Goal: Information Seeking & Learning: Learn about a topic

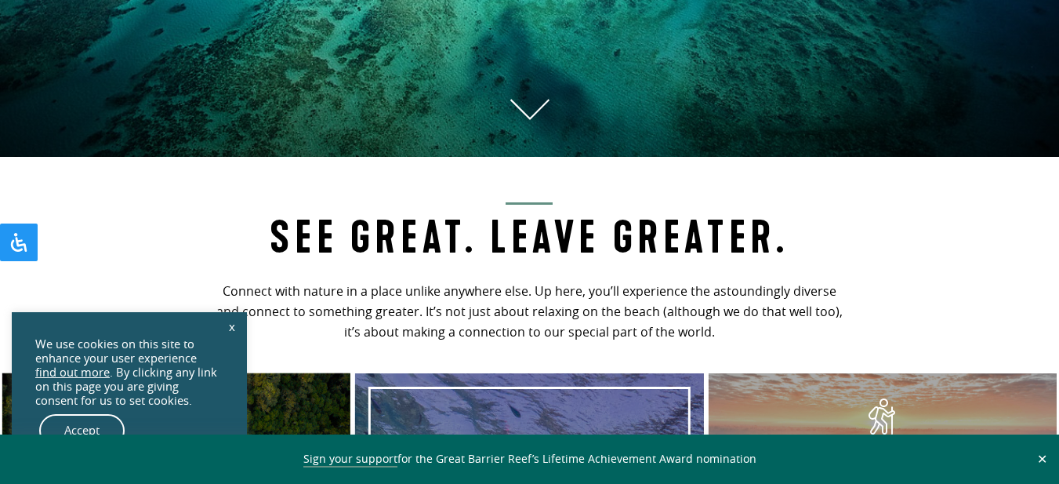
scroll to position [863, 0]
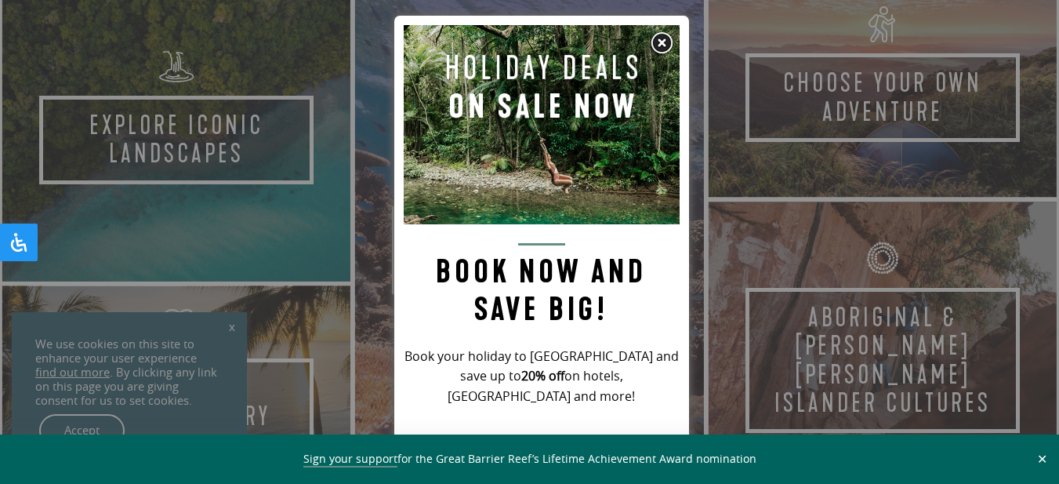
click at [659, 45] on img at bounding box center [662, 43] width 24 height 24
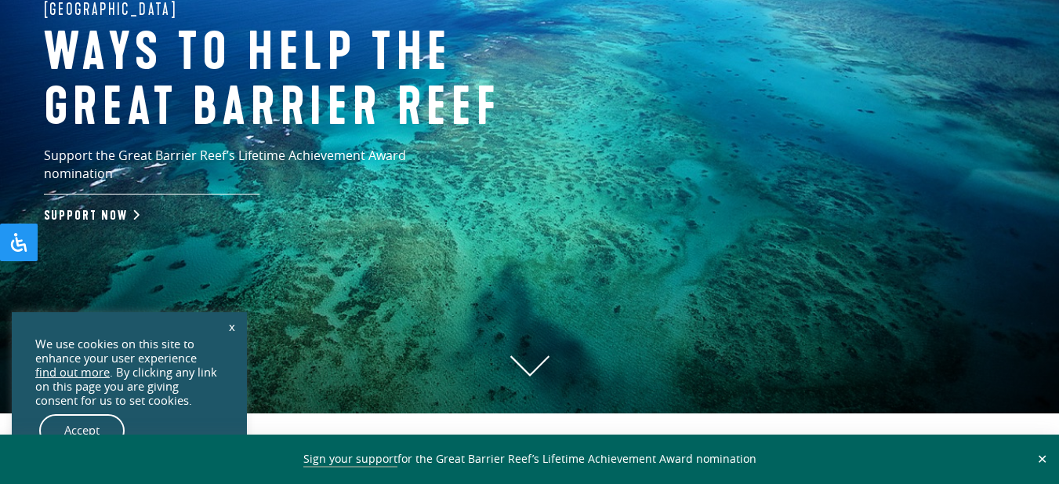
scroll to position [0, 0]
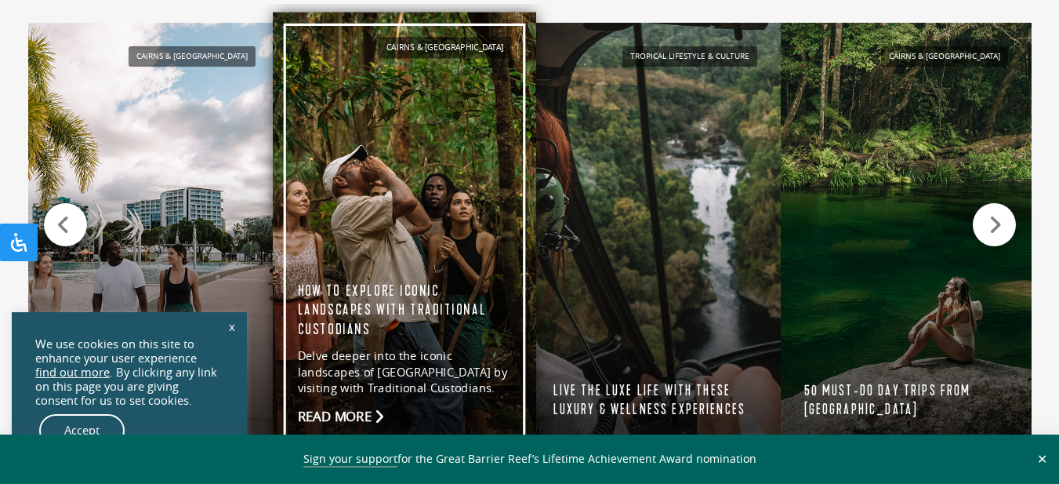
scroll to position [1568, 0]
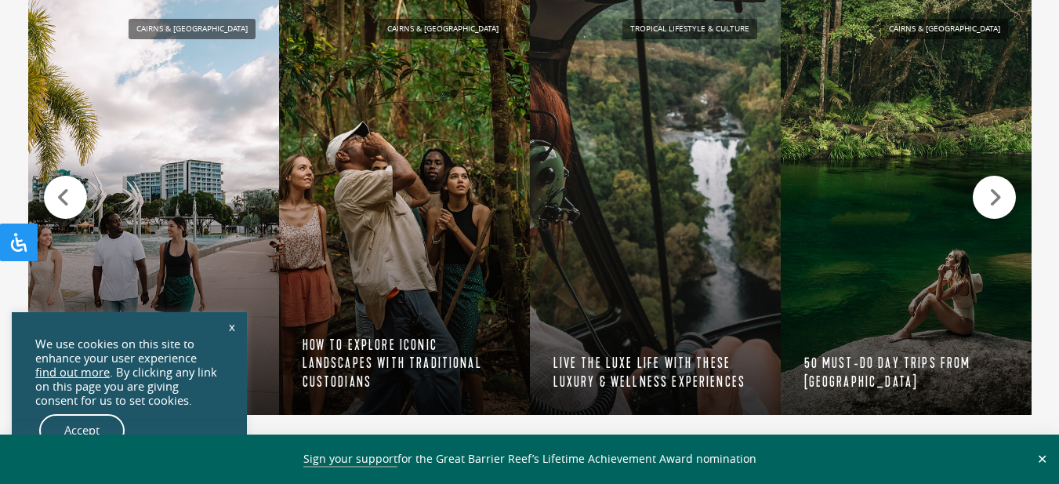
click at [230, 328] on link "x" at bounding box center [232, 326] width 22 height 35
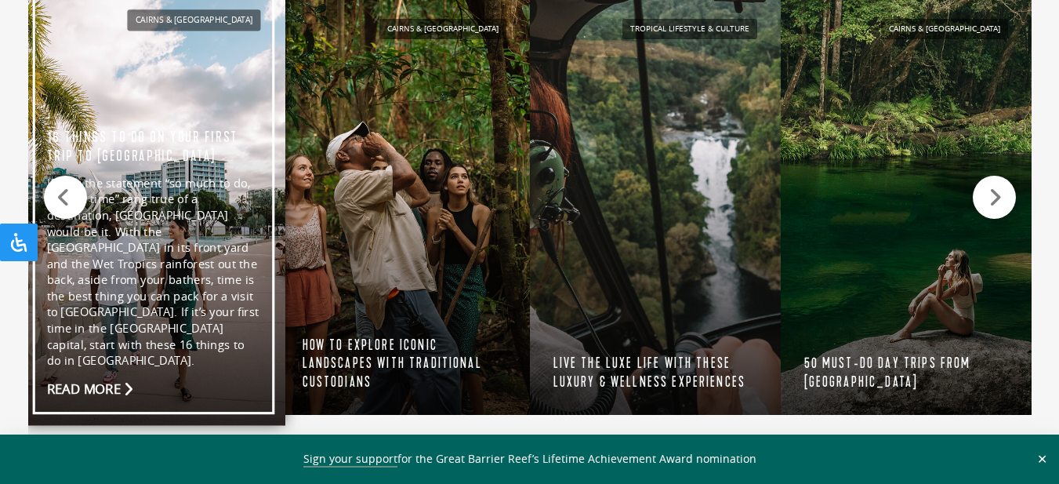
click at [125, 173] on link "Cairns & [GEOGRAPHIC_DATA] 16 things to do on your first trip to [GEOGRAPHIC_DA…" at bounding box center [153, 205] width 263 height 441
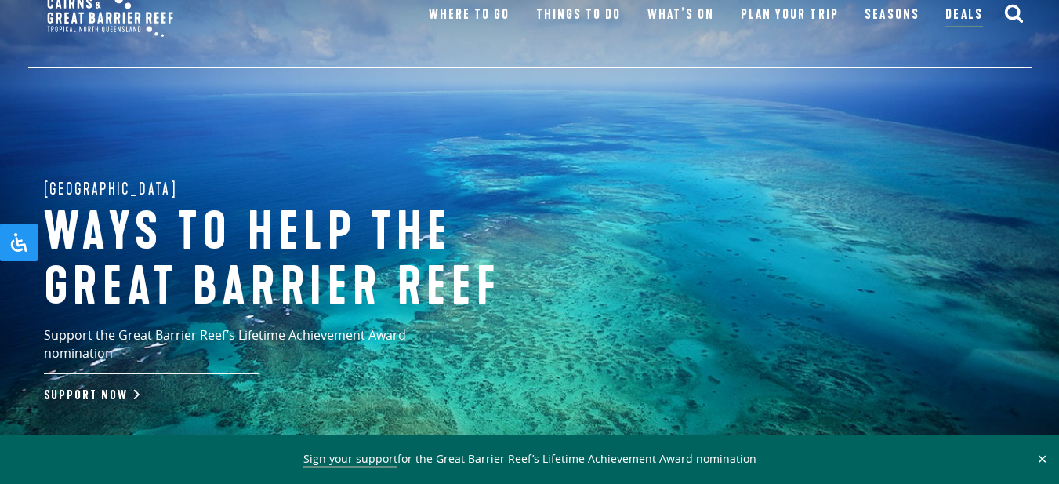
scroll to position [0, 0]
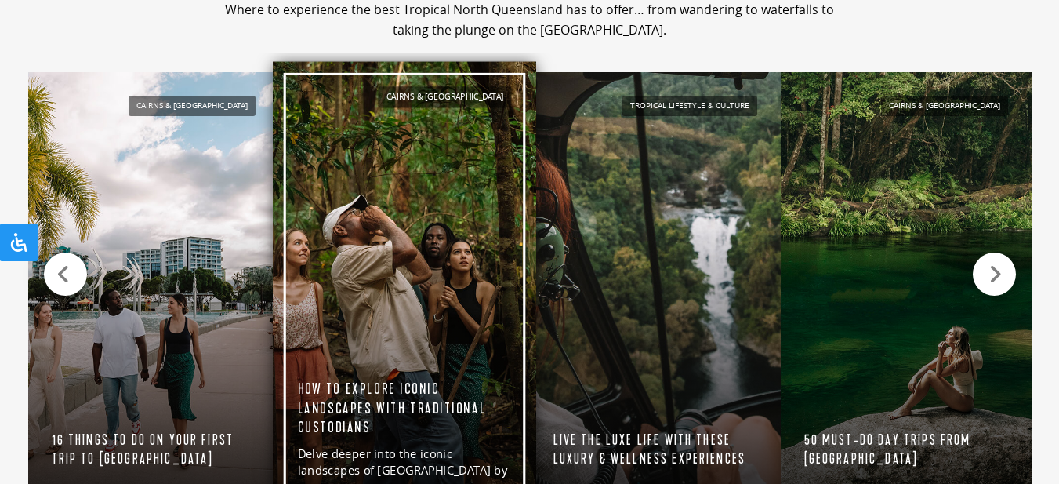
scroll to position [1568, 0]
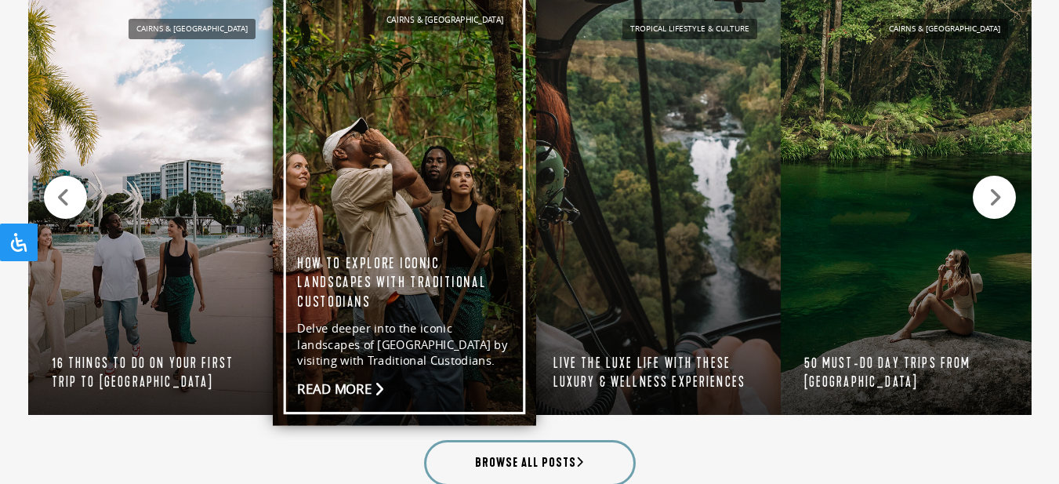
click at [406, 314] on link "Cairns & Northern Beaches How to explore iconic landscapes with Traditional Cus…" at bounding box center [404, 205] width 263 height 441
